Goal: Find specific page/section: Find specific page/section

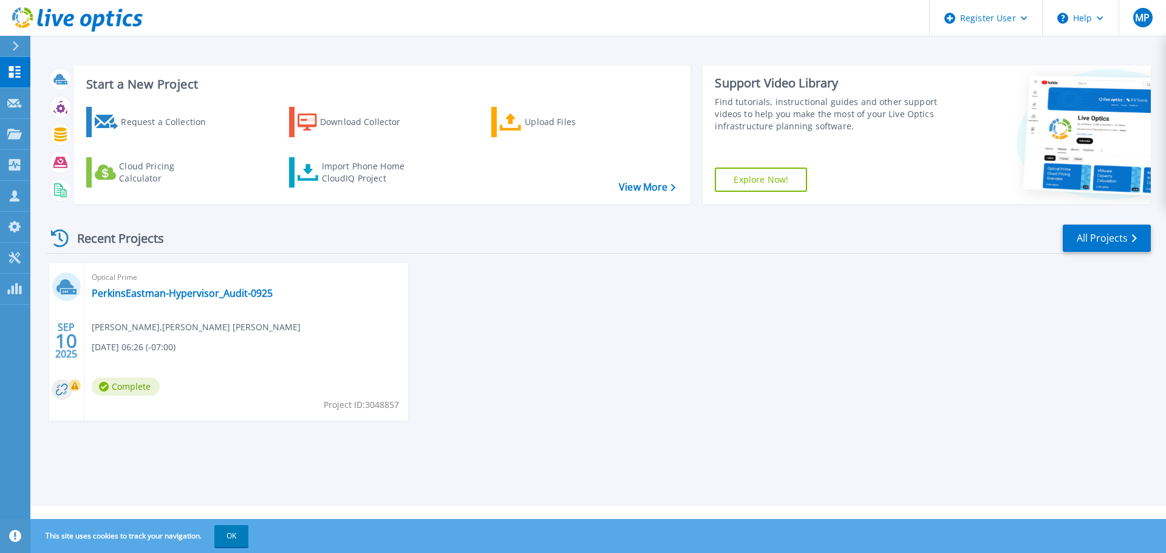
click at [4, 41] on button at bounding box center [15, 46] width 30 height 21
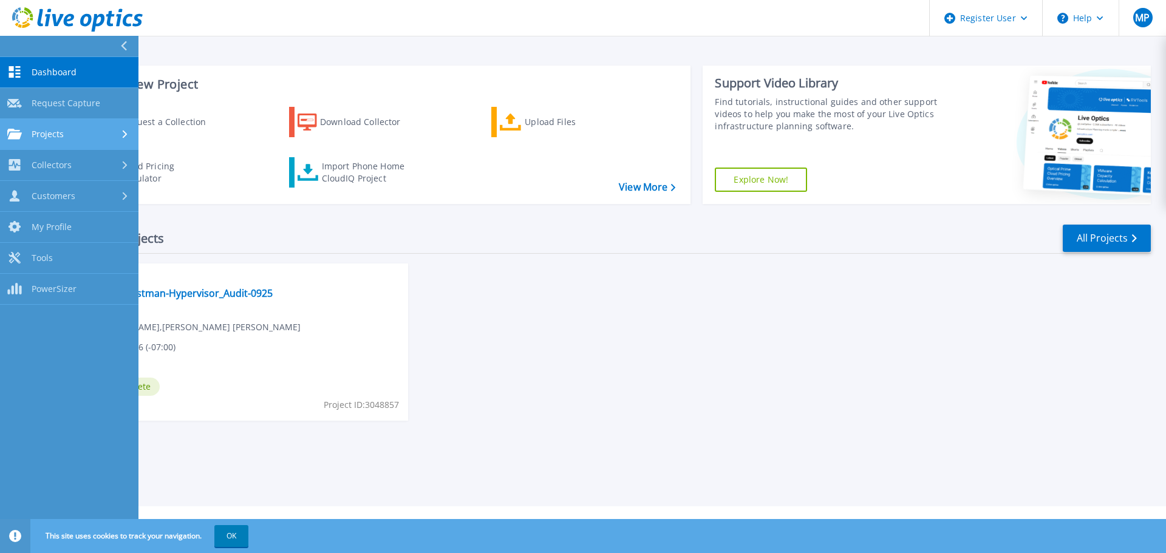
click at [83, 135] on div "Projects" at bounding box center [69, 134] width 124 height 11
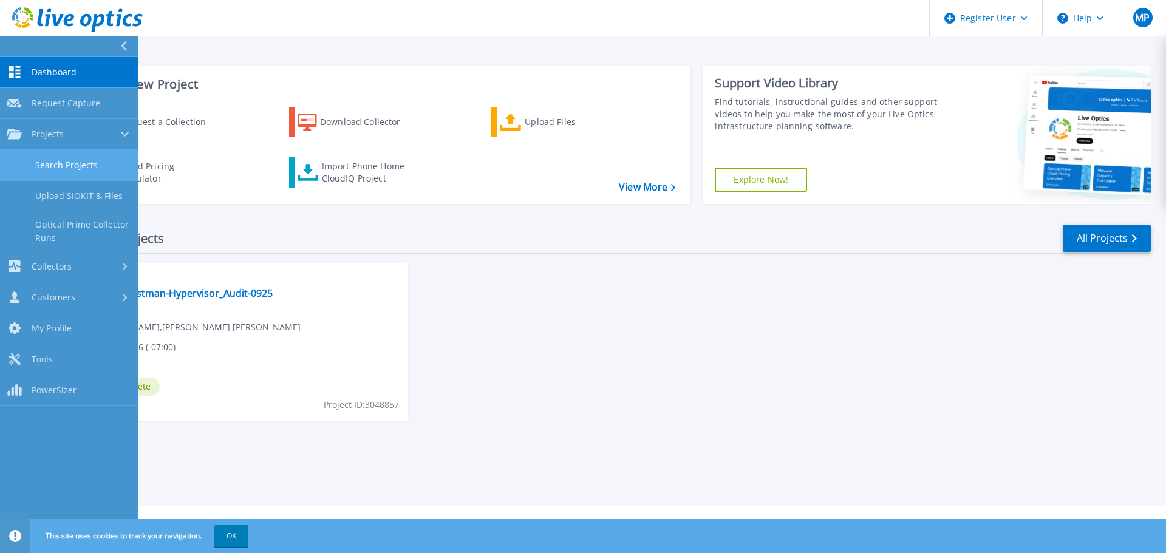
click at [81, 163] on link "Search Projects" at bounding box center [69, 165] width 138 height 31
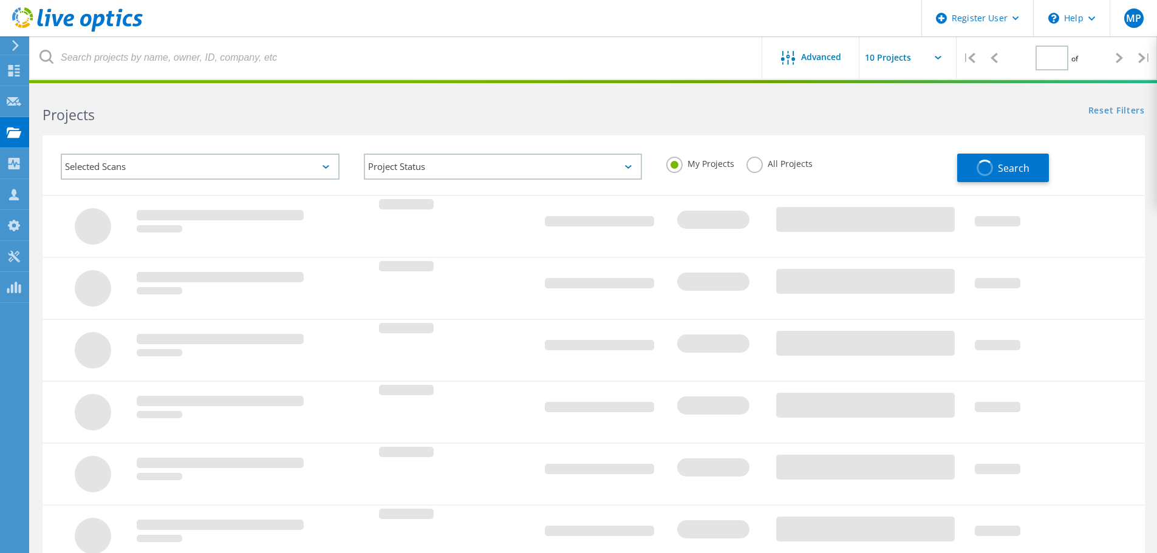
type input "1"
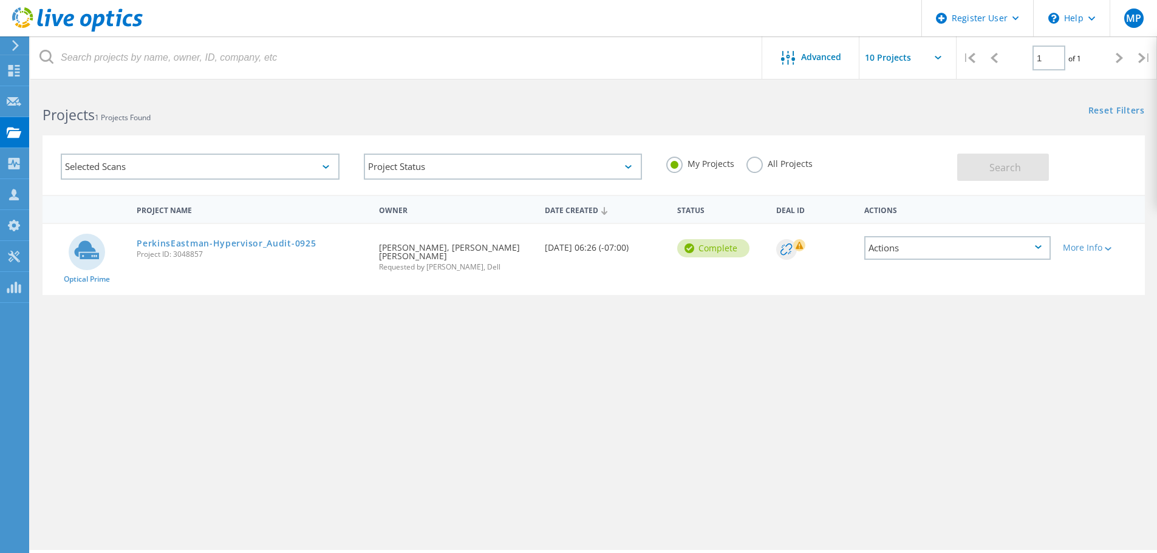
click at [762, 164] on label "All Projects" at bounding box center [779, 163] width 66 height 12
click at [0, 0] on input "All Projects" at bounding box center [0, 0] width 0 height 0
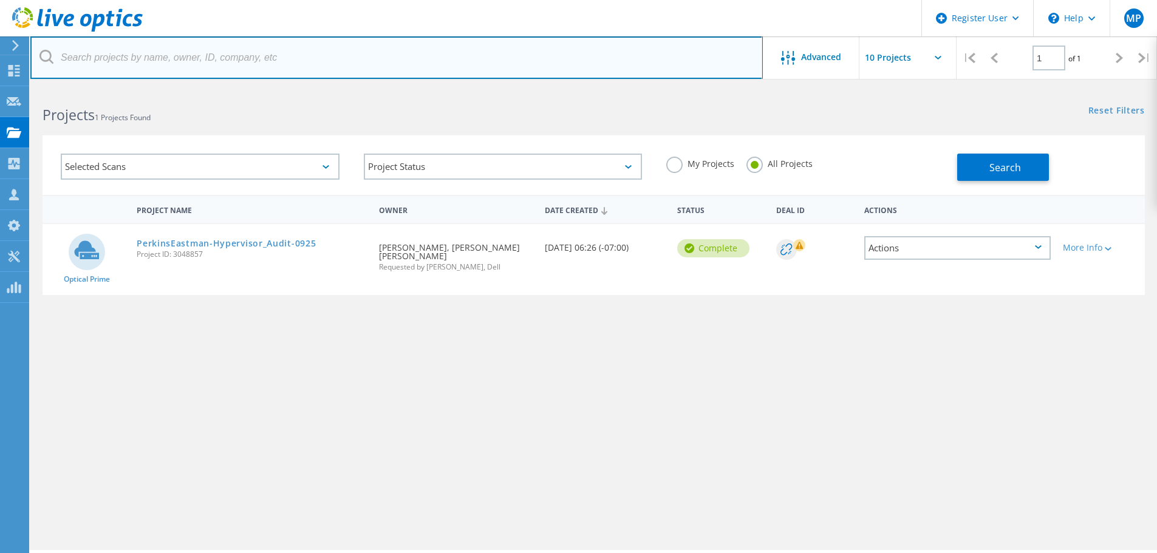
click at [177, 52] on input "text" at bounding box center [396, 57] width 733 height 43
paste input "3081717"
type input "3081717"
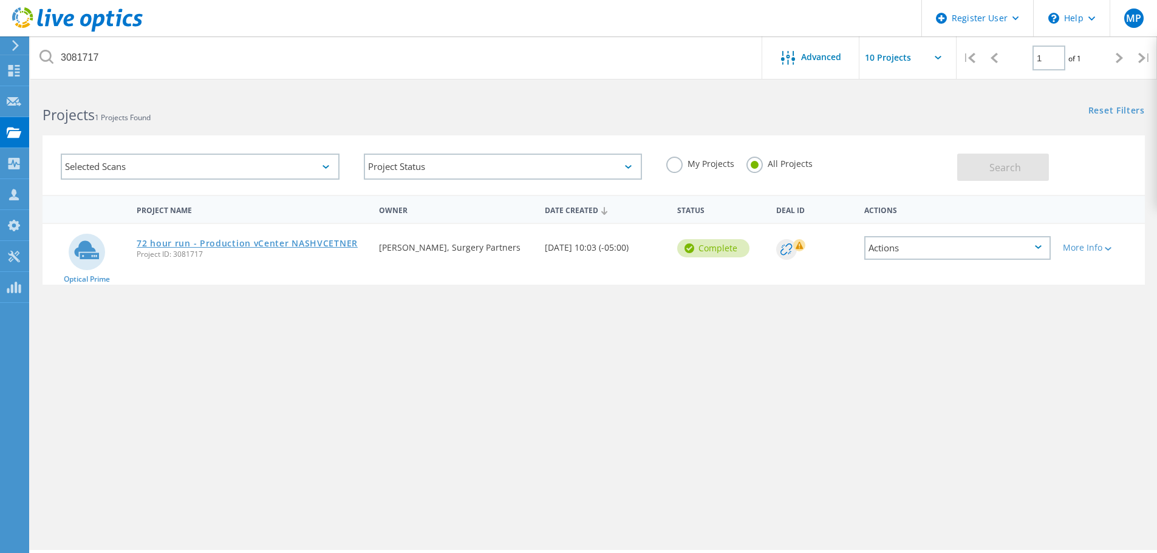
click at [306, 242] on link "72 hour run - Production vCenter NASHVCETNER" at bounding box center [247, 243] width 221 height 9
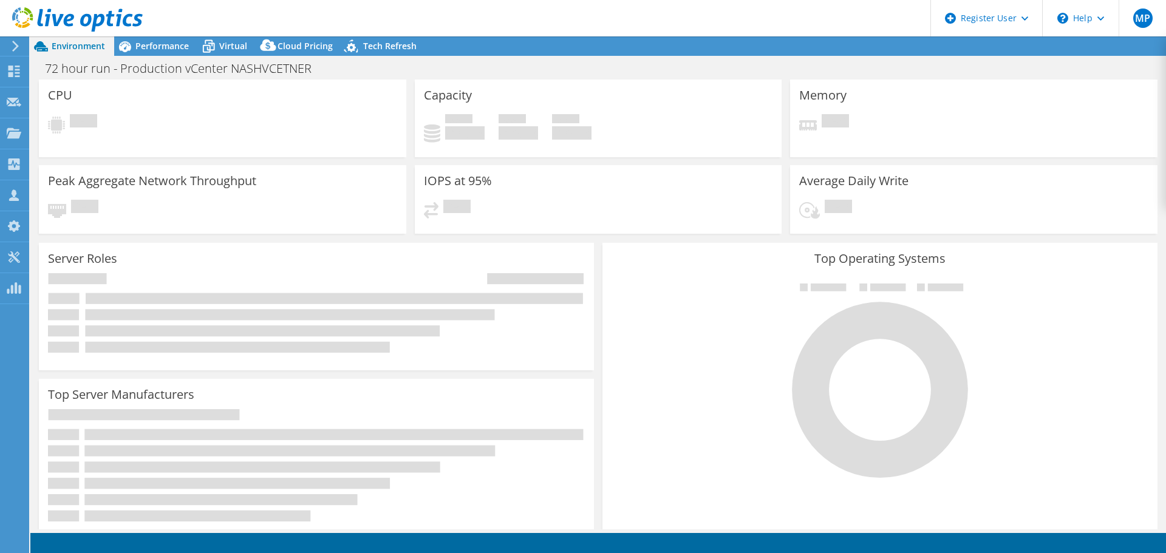
select select "USD"
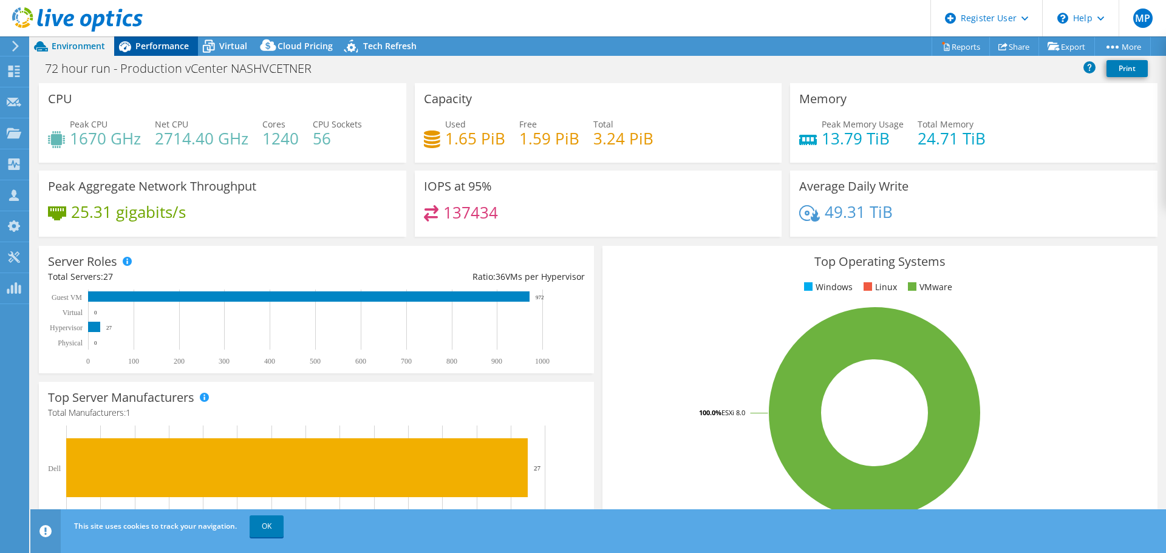
click at [171, 48] on span "Performance" at bounding box center [161, 46] width 53 height 12
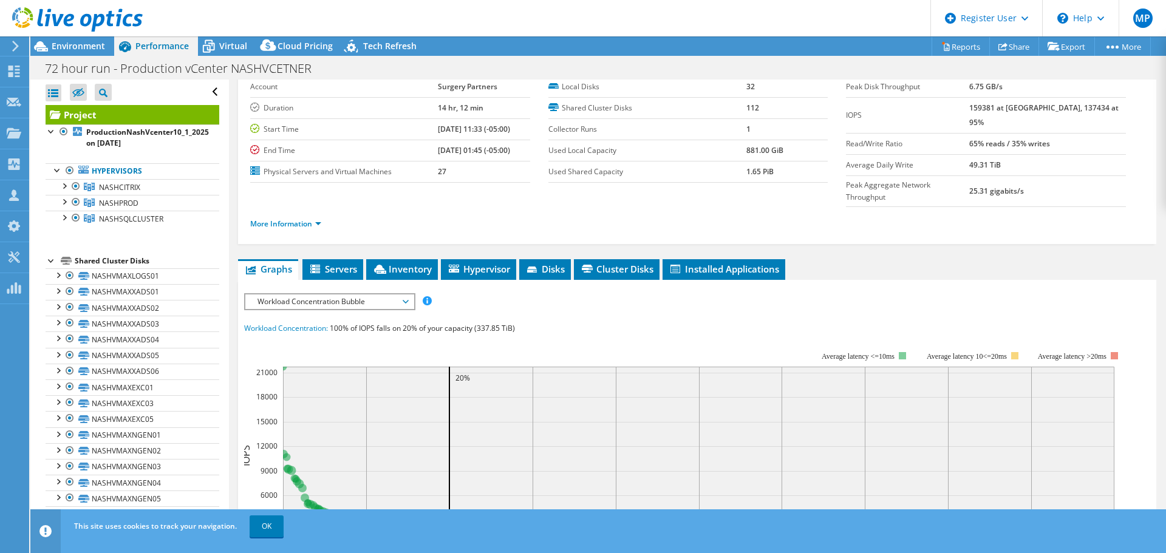
scroll to position [182, 0]
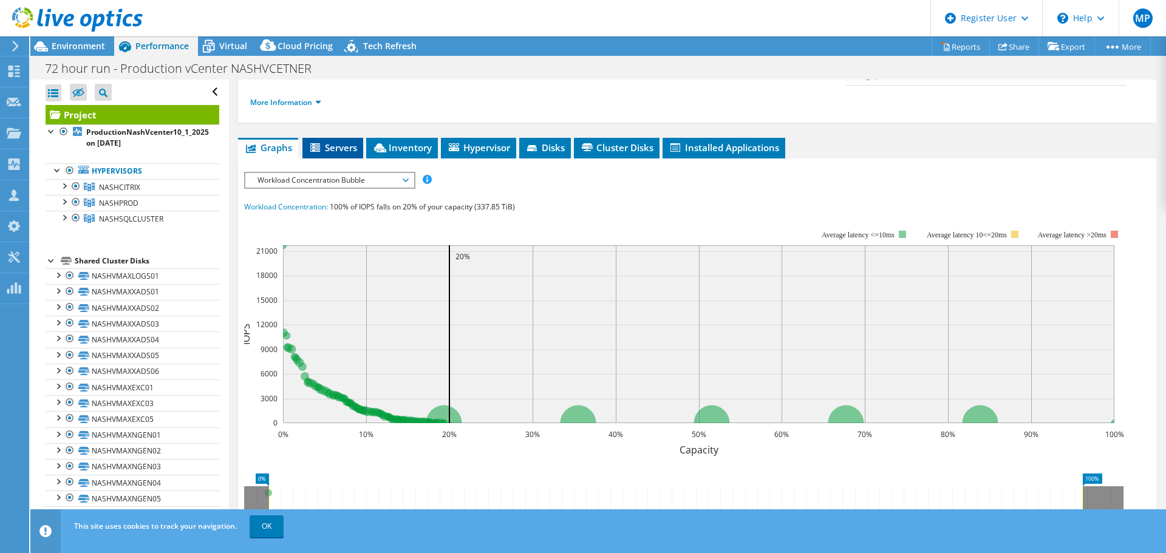
click at [340, 142] on span "Servers" at bounding box center [333, 148] width 49 height 12
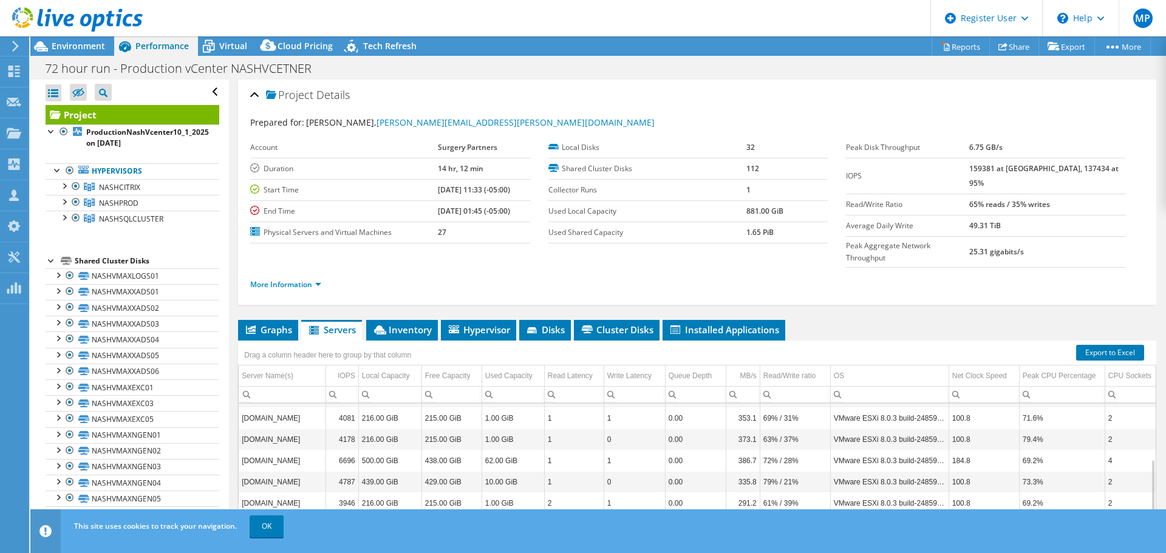
scroll to position [21, 0]
